Goal: Information Seeking & Learning: Learn about a topic

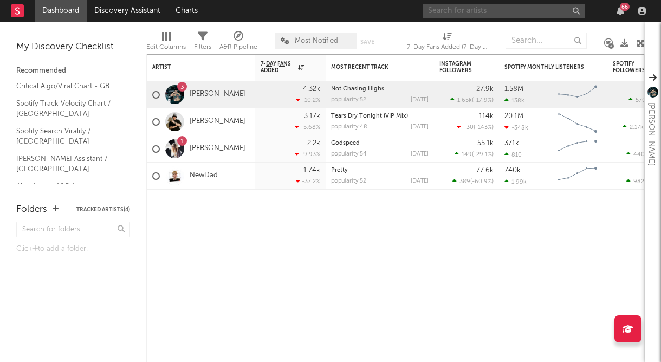
click at [464, 15] on input "text" at bounding box center [503, 11] width 162 height 14
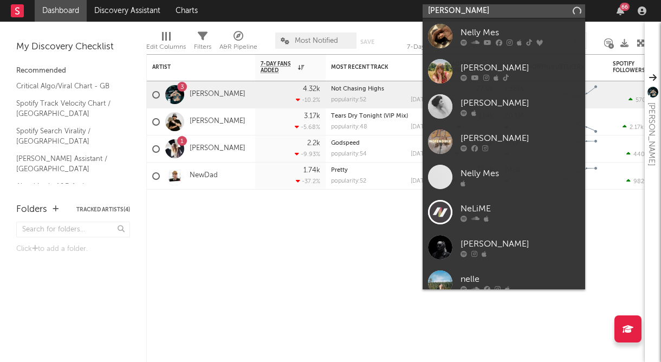
type input "[PERSON_NAME]"
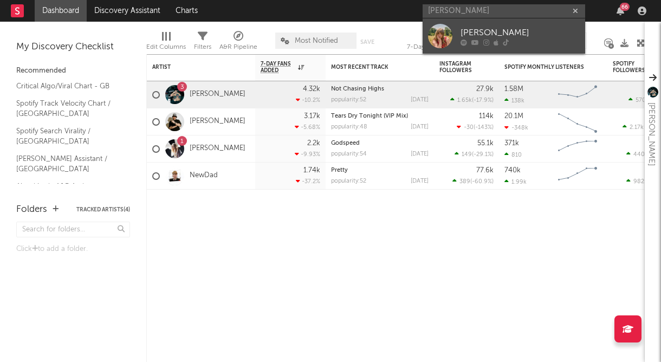
click at [461, 24] on link "[PERSON_NAME]" at bounding box center [503, 35] width 162 height 35
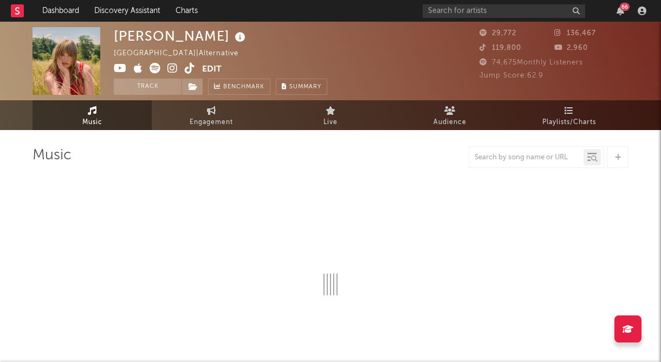
select select "6m"
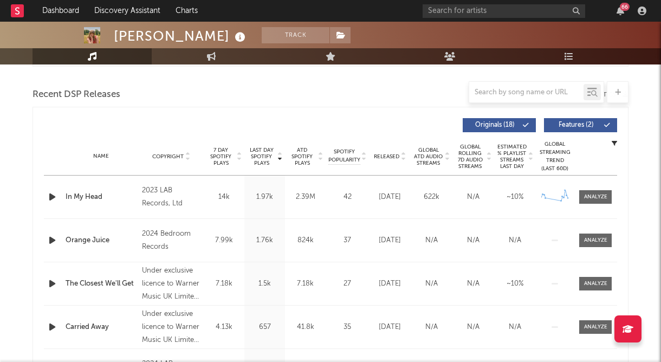
scroll to position [428, 0]
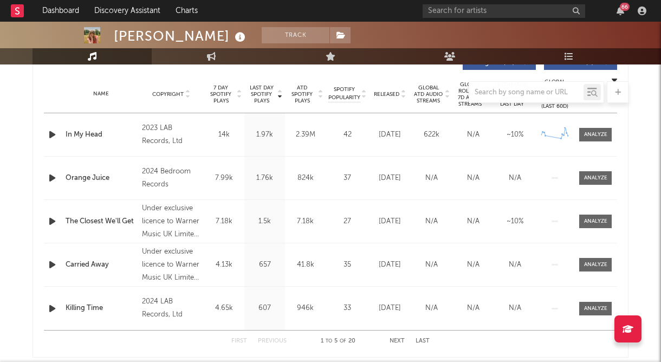
click at [108, 219] on div "The Closest We'll Get" at bounding box center [101, 221] width 71 height 11
drag, startPoint x: 235, startPoint y: 221, endPoint x: 213, endPoint y: 221, distance: 22.2
click at [213, 221] on div "7.18k" at bounding box center [223, 221] width 35 height 11
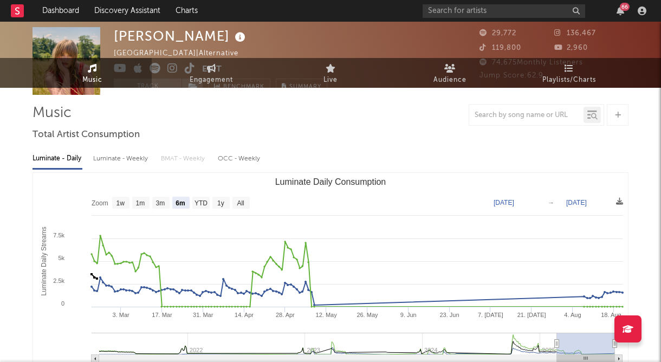
scroll to position [0, 0]
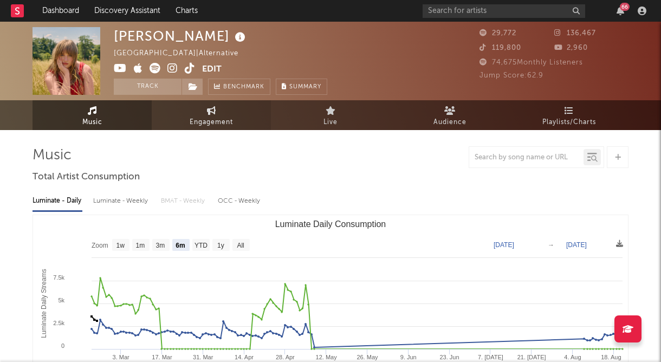
click at [204, 116] on span "Engagement" at bounding box center [211, 122] width 43 height 13
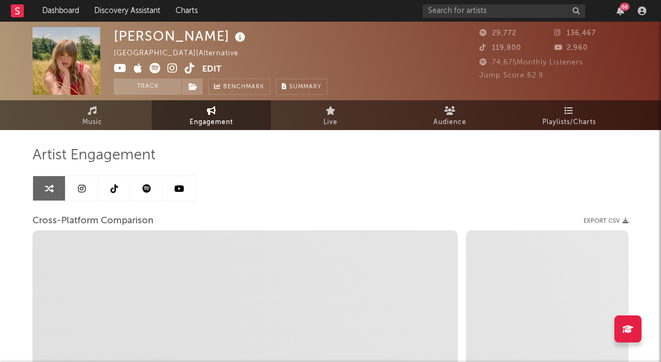
select select "1w"
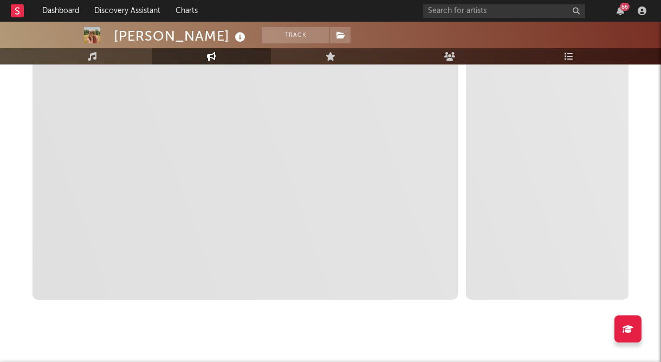
scroll to position [229, 0]
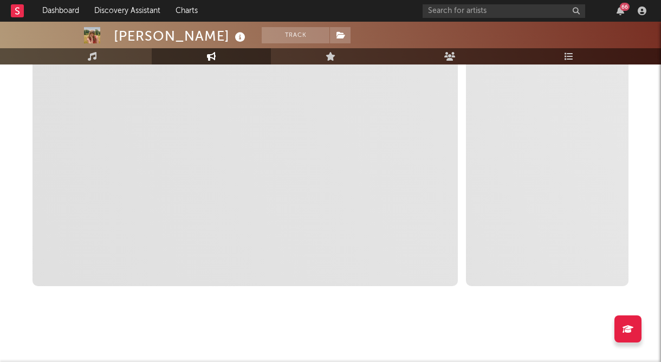
select select "1m"
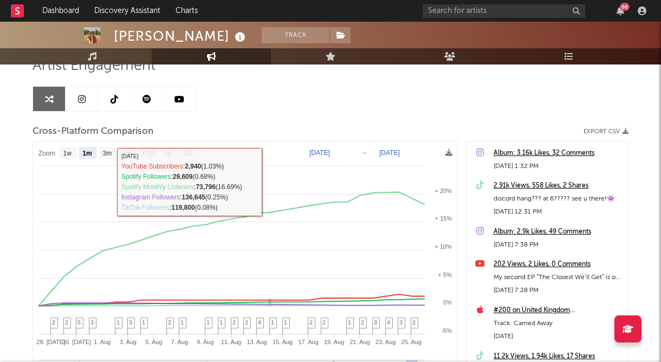
scroll to position [0, 0]
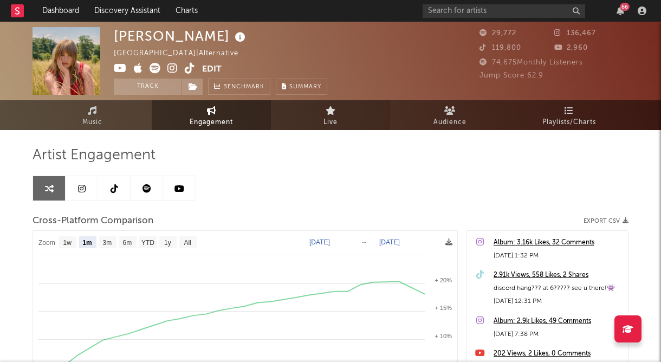
click at [319, 121] on link "Live" at bounding box center [330, 115] width 119 height 30
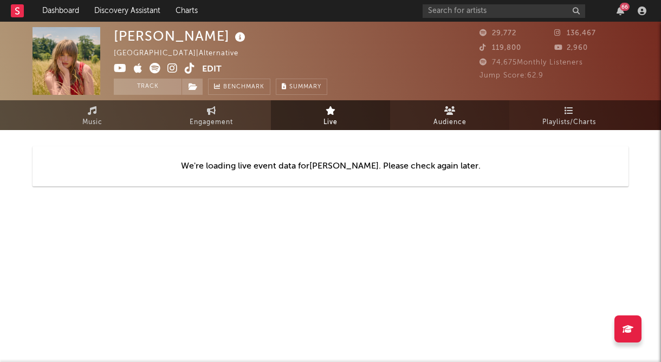
click at [426, 112] on link "Audience" at bounding box center [449, 115] width 119 height 30
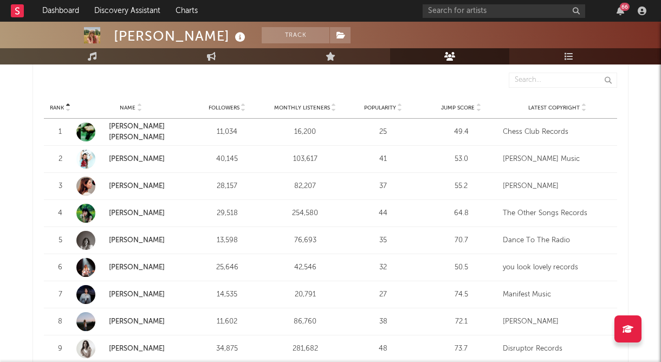
scroll to position [432, 0]
